Goal: Transaction & Acquisition: Book appointment/travel/reservation

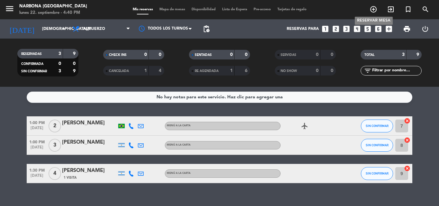
click at [375, 10] on icon "add_circle_outline" at bounding box center [373, 9] width 8 height 8
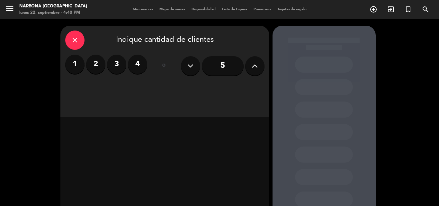
click at [99, 62] on label "2" at bounding box center [95, 64] width 19 height 19
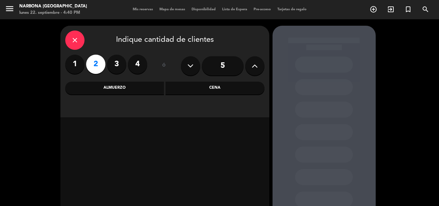
click at [120, 88] on div "Almuerzo" at bounding box center [114, 88] width 99 height 13
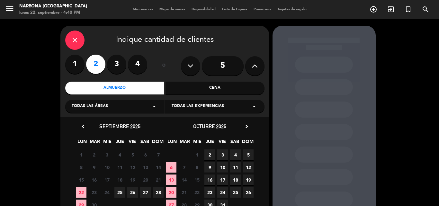
click at [158, 191] on span "28" at bounding box center [158, 192] width 11 height 11
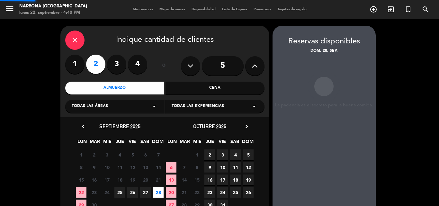
scroll to position [26, 0]
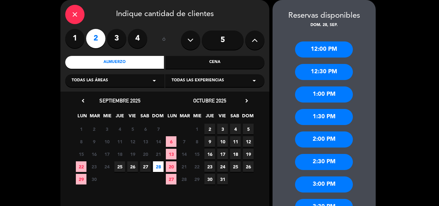
click at [345, 94] on div "1:00 PM" at bounding box center [324, 94] width 58 height 16
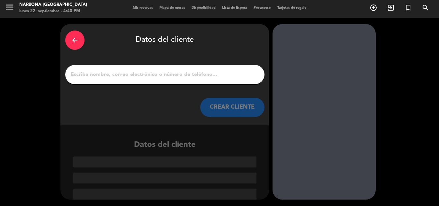
click at [126, 74] on input "1" at bounding box center [165, 74] width 190 height 9
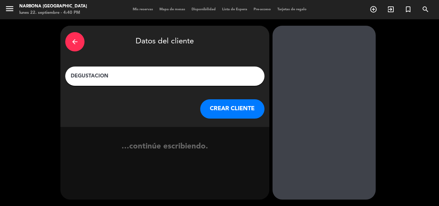
type input "DEGUSTACION"
click at [223, 110] on button "CREAR CLIENTE" at bounding box center [232, 108] width 64 height 19
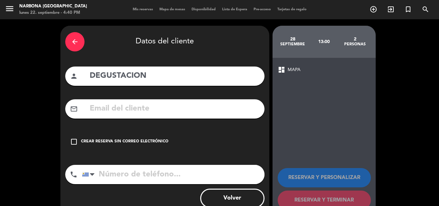
click at [141, 141] on div "Crear reserva sin correo electrónico" at bounding box center [124, 141] width 87 height 6
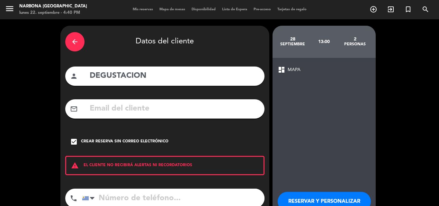
click at [321, 198] on button "RESERVAR Y PERSONALIZAR" at bounding box center [324, 201] width 93 height 19
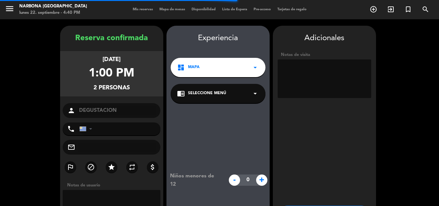
scroll to position [26, 0]
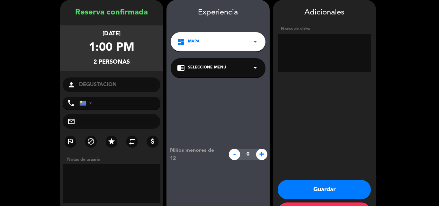
click at [307, 49] on textarea at bounding box center [324, 53] width 93 height 39
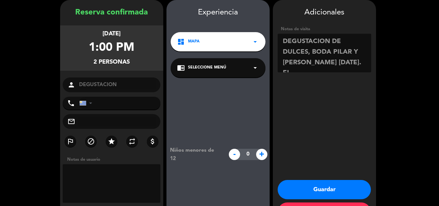
scroll to position [5, 0]
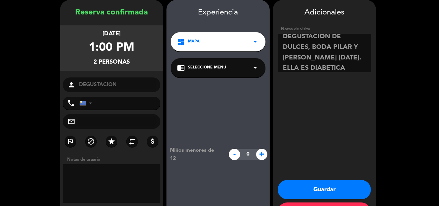
type textarea "DEGUSTACION DE DULCES, BODA PILAR Y [PERSON_NAME] [DATE]. ELLA ES DIABETICA"
click at [331, 184] on button "Guardar" at bounding box center [324, 189] width 93 height 19
